Goal: Task Accomplishment & Management: Use online tool/utility

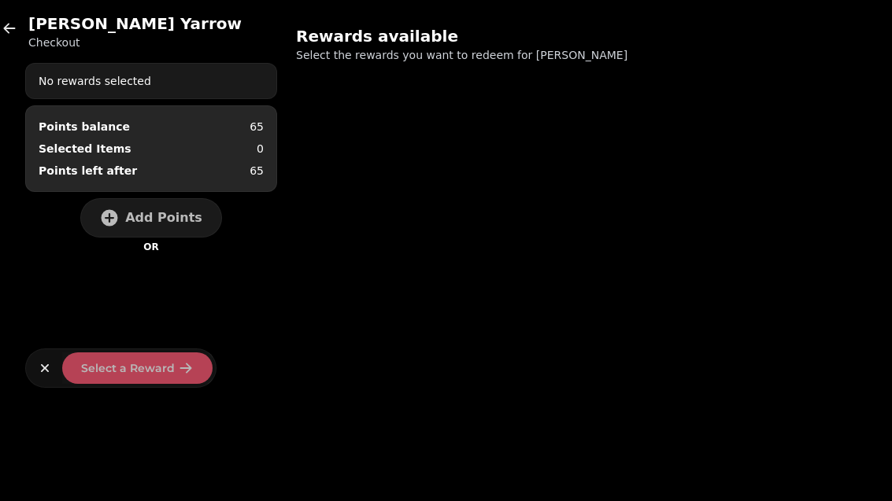
click at [39, 54] on div "[PERSON_NAME] Checkout No rewards selected Points balance 65 Selected Items 0 P…" at bounding box center [151, 200] width 252 height 375
click at [29, 22] on h2 "[PERSON_NAME]" at bounding box center [134, 24] width 213 height 22
click at [18, 23] on button "button" at bounding box center [9, 28] width 31 height 31
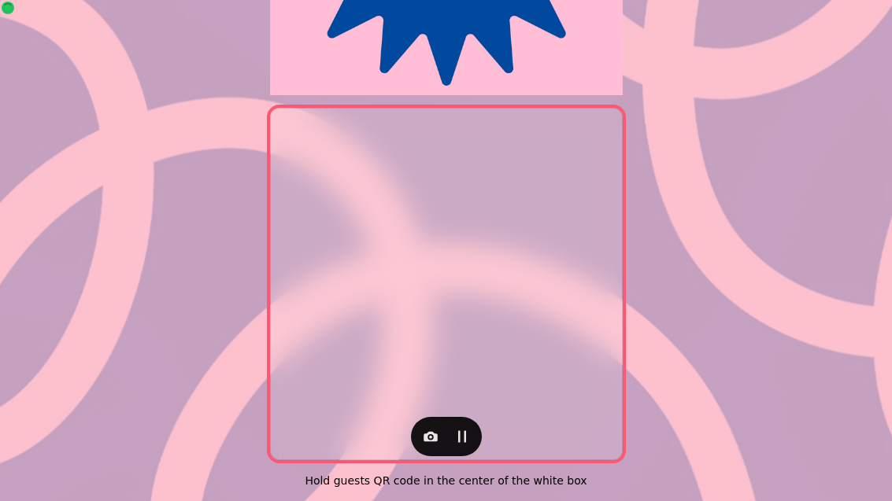
scroll to position [324, 0]
click at [441, 424] on button "button" at bounding box center [430, 436] width 31 height 31
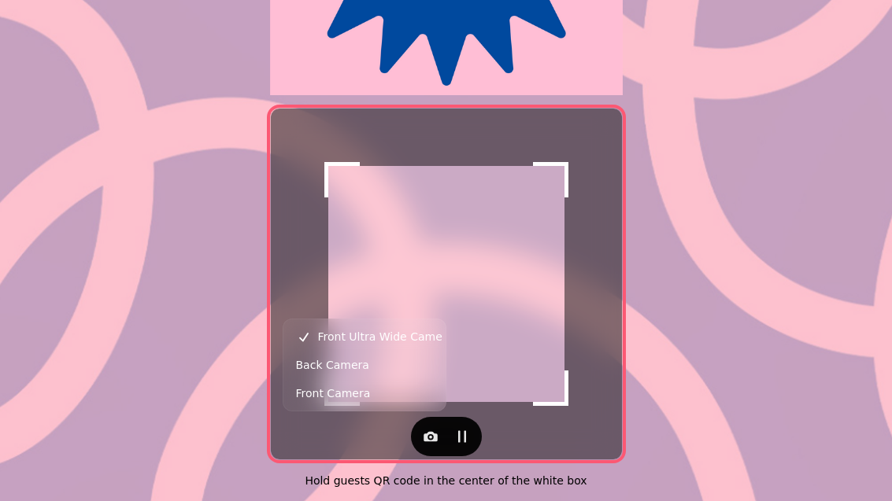
click at [367, 368] on button "Back Camera" at bounding box center [365, 365] width 156 height 28
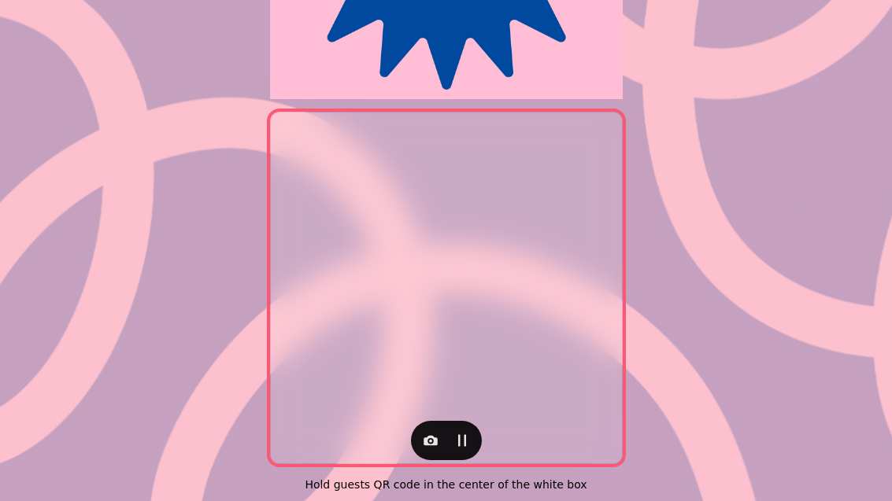
scroll to position [319, 0]
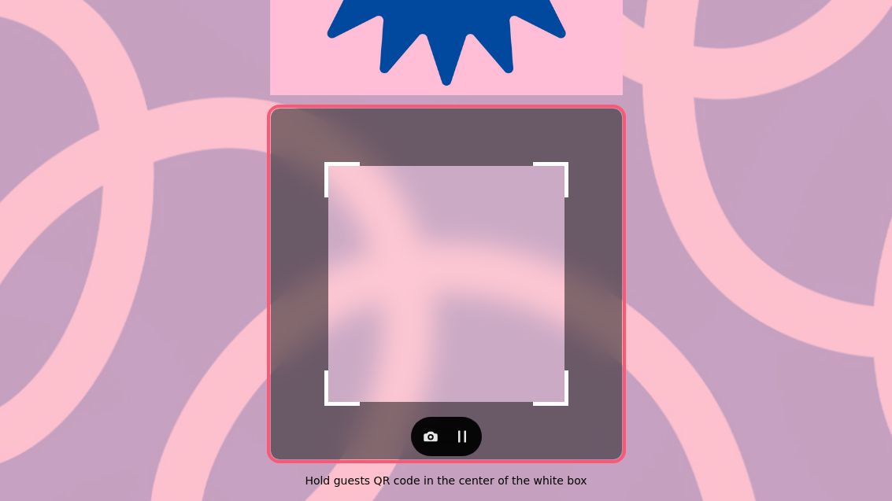
click at [427, 432] on icon "button" at bounding box center [431, 437] width 14 height 10
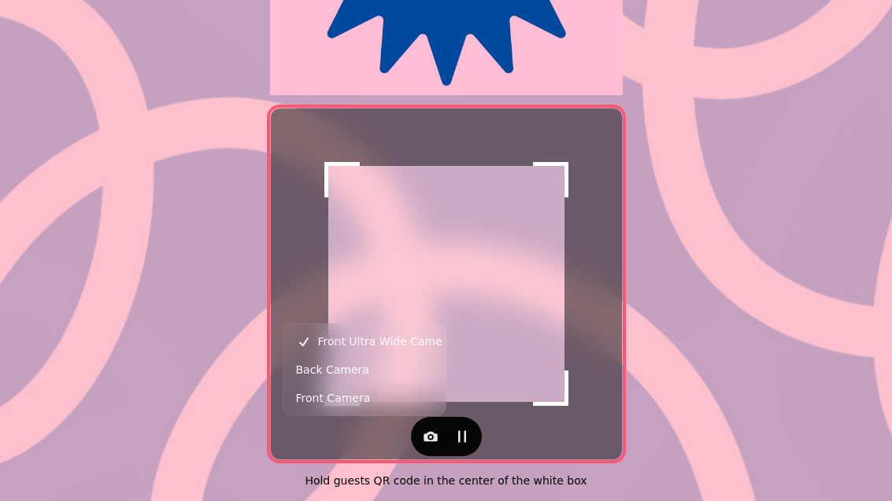
click at [377, 370] on button "Back Camera" at bounding box center [365, 370] width 156 height 28
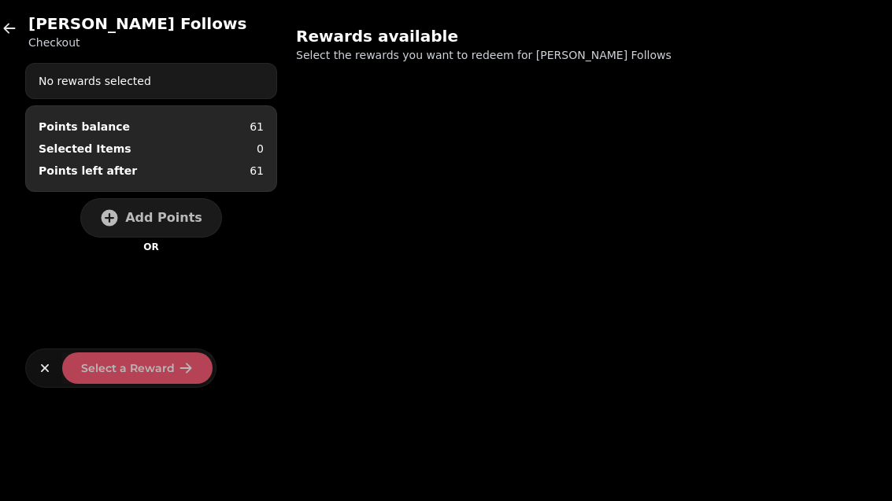
click at [179, 213] on span "Add Points" at bounding box center [163, 218] width 77 height 13
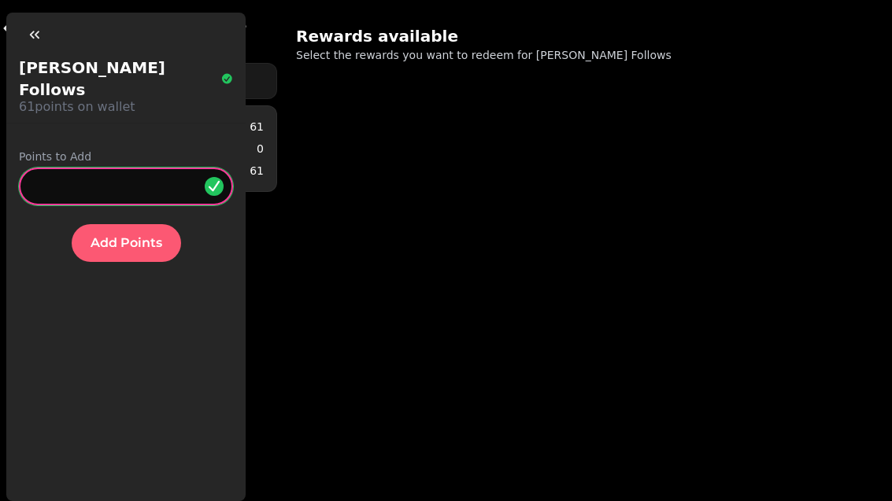
click at [124, 168] on input "*" at bounding box center [126, 187] width 214 height 38
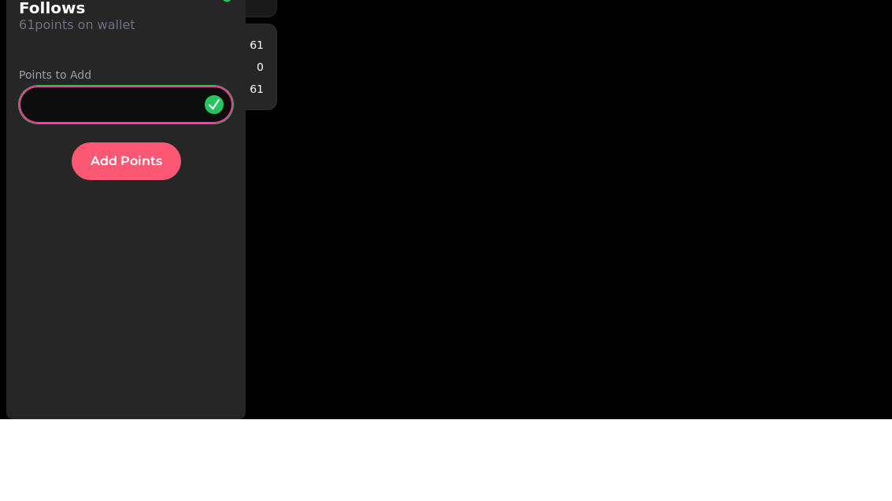
type input "**"
click at [128, 224] on button "Add Points" at bounding box center [126, 243] width 109 height 38
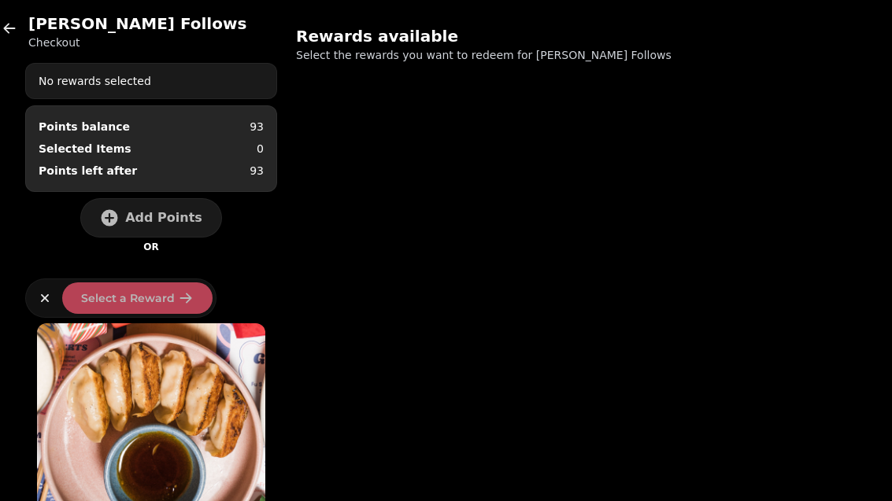
click at [37, 53] on div "James Follows Checkout No rewards selected Points balance 93 Selected Items 0 P…" at bounding box center [151, 165] width 252 height 305
click at [24, 25] on button "button" at bounding box center [9, 28] width 31 height 31
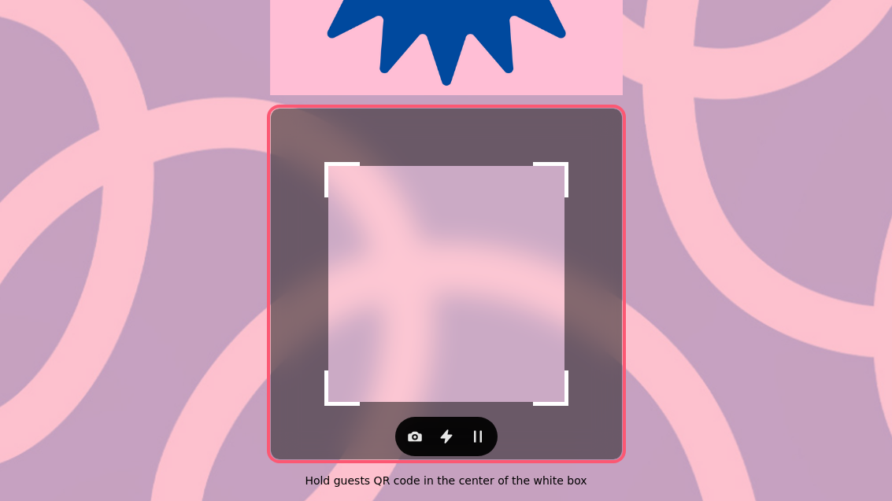
scroll to position [324, 0]
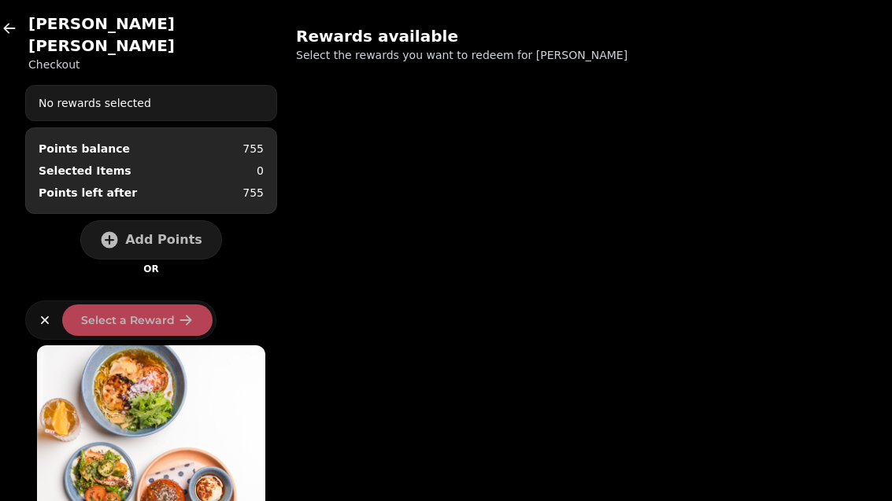
click at [161, 234] on span "Add Points" at bounding box center [163, 240] width 77 height 13
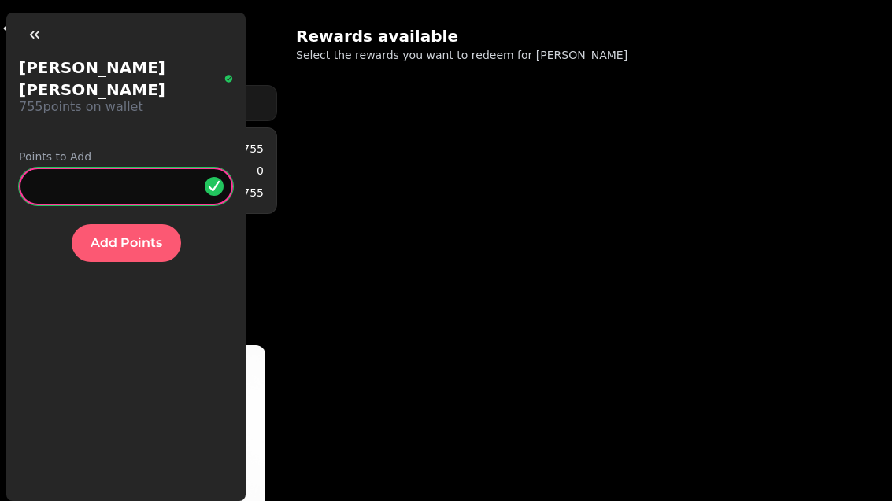
click at [129, 168] on input "*" at bounding box center [126, 187] width 214 height 38
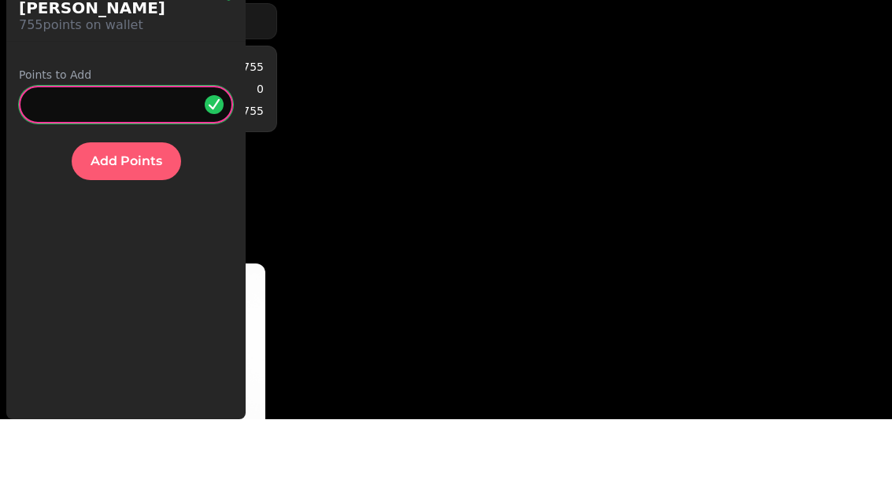
type input "**"
click at [134, 237] on span "Add Points" at bounding box center [127, 243] width 72 height 13
